Goal: Transaction & Acquisition: Purchase product/service

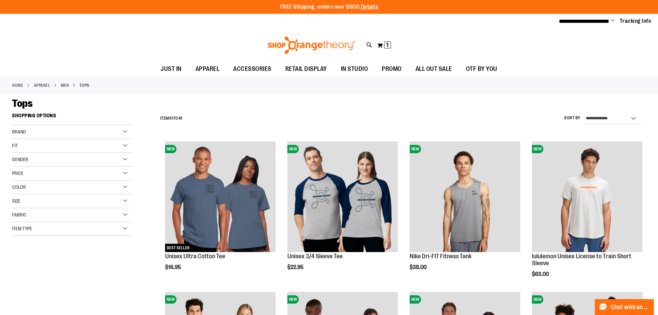
type input "**********"
click at [569, 44] on div "Toggle Nav Search Popular Suggestions Advanced Search" at bounding box center [329, 45] width 658 height 32
click at [377, 42] on div "My Cart 1 1 items My Cart 1 My Cart Close Recently added item(s) Unisex Heavywe…" at bounding box center [384, 45] width 15 height 11
click at [386, 45] on span "1" at bounding box center [387, 44] width 2 height 7
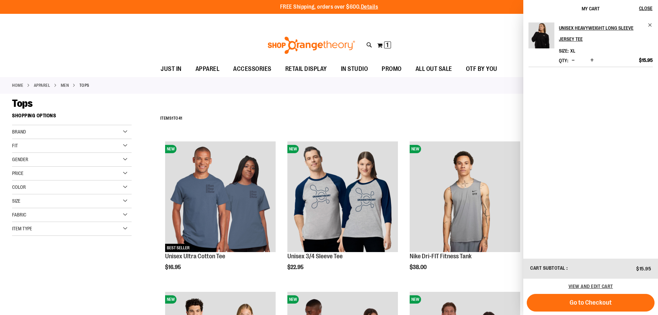
click at [463, 27] on div "**********" at bounding box center [329, 21] width 658 height 15
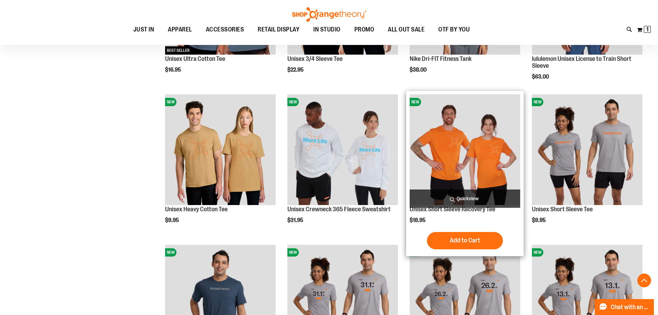
scroll to position [207, 0]
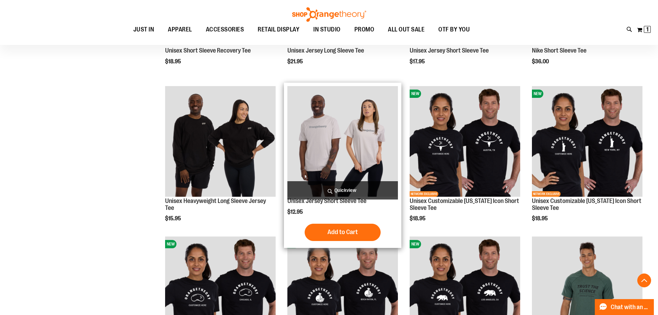
scroll to position [656, 0]
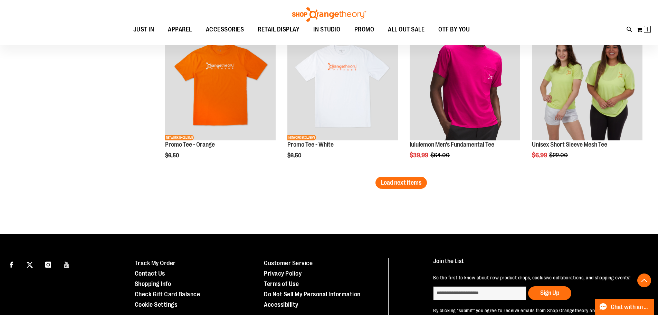
scroll to position [1312, 0]
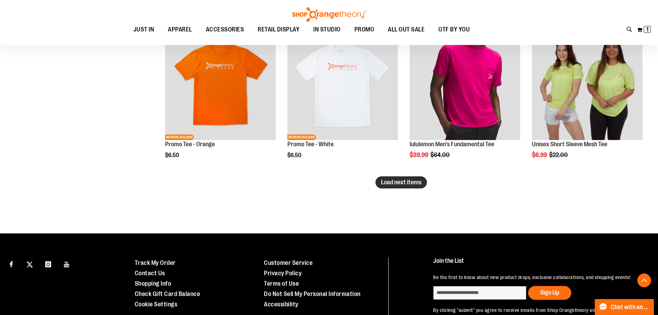
click at [402, 180] on span "Load next items" at bounding box center [401, 182] width 40 height 7
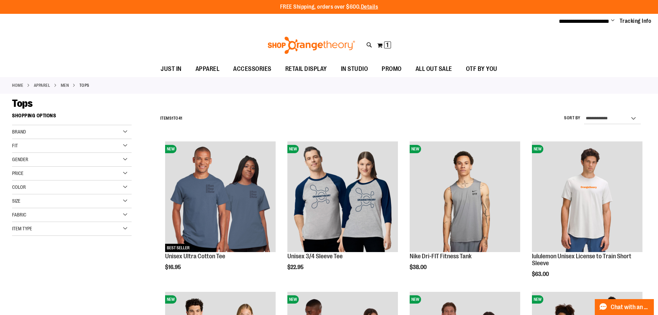
click at [70, 199] on div "Size" at bounding box center [71, 201] width 119 height 14
click at [75, 217] on div "XL" at bounding box center [72, 218] width 10 height 10
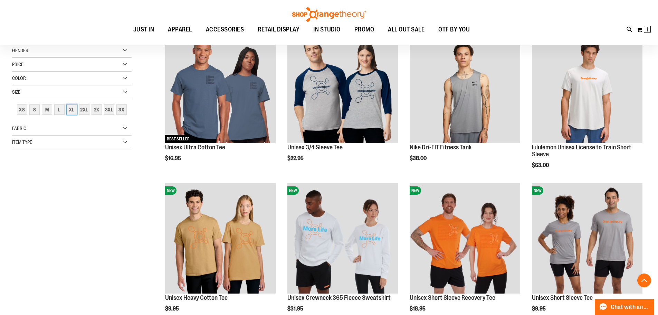
scroll to position [109, 0]
